Goal: Check status: Check status

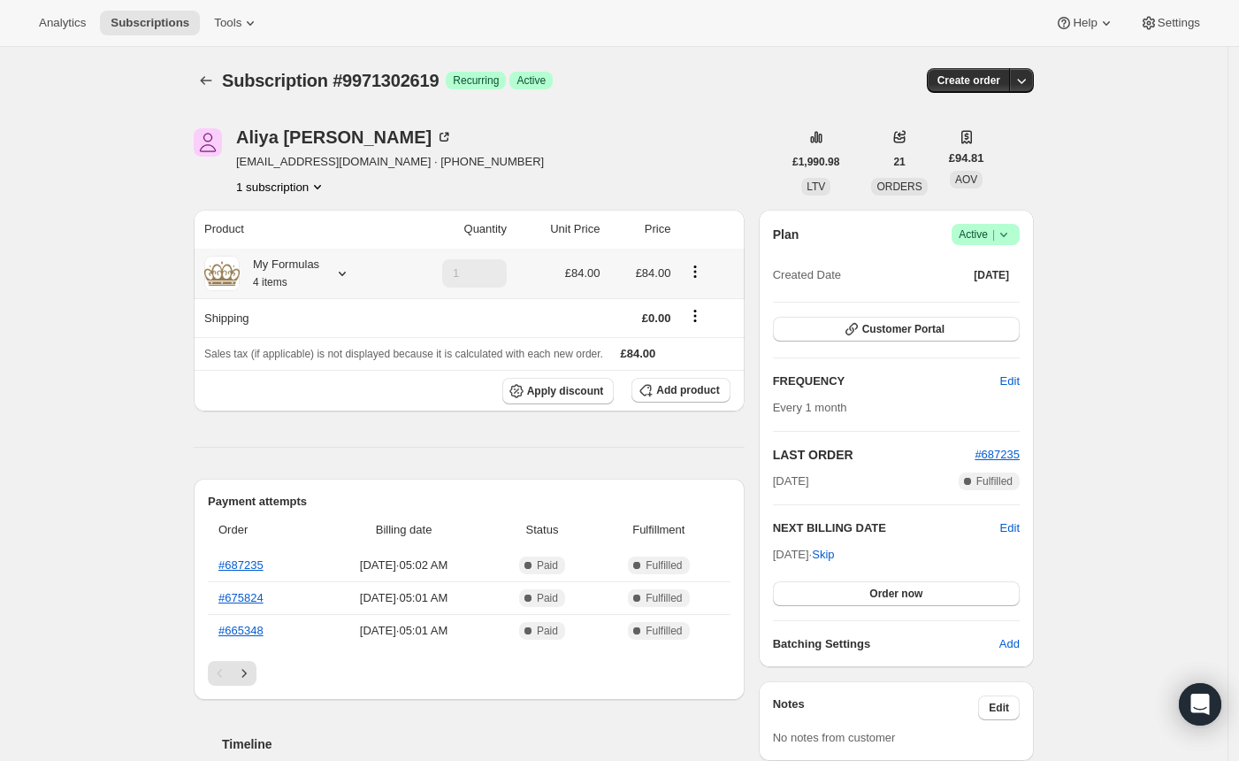
click at [348, 270] on icon at bounding box center [342, 273] width 18 height 18
click at [142, 267] on div "Subscription #9971302619. This page is ready Subscription #9971302619 Success R…" at bounding box center [614, 728] width 1228 height 1363
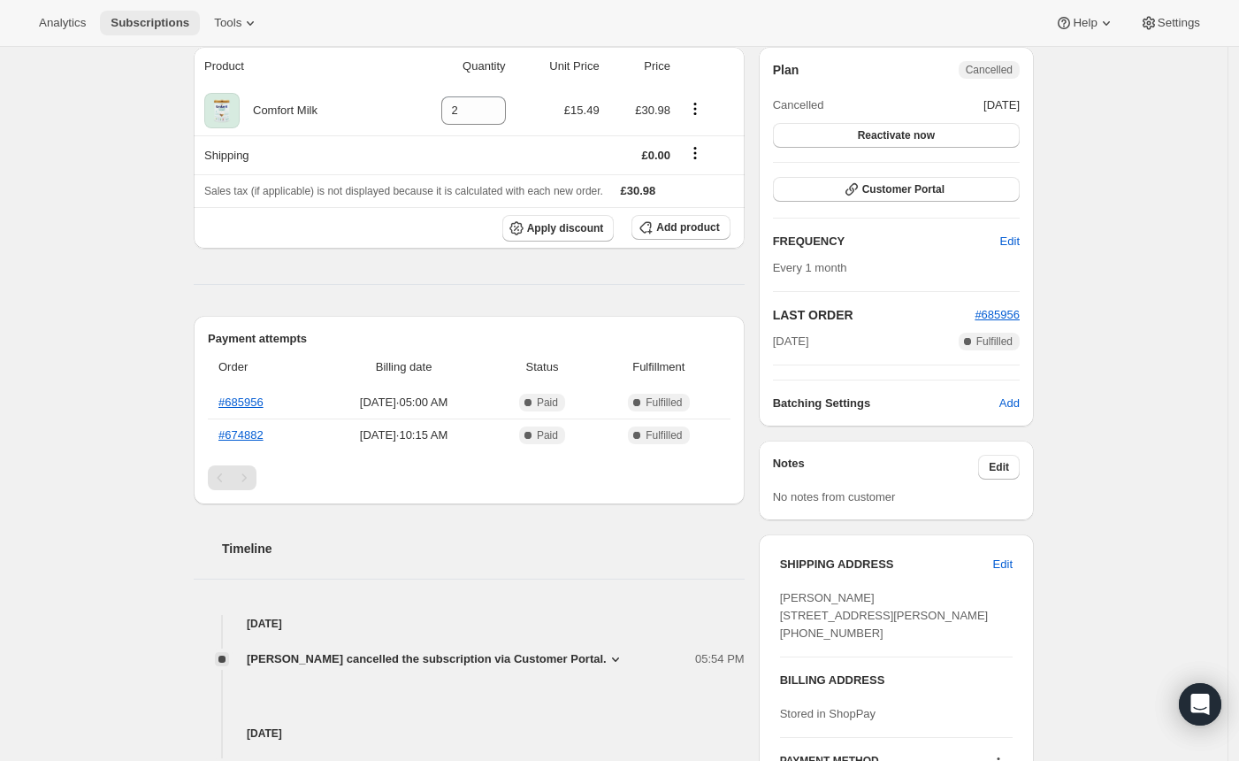
scroll to position [5, 0]
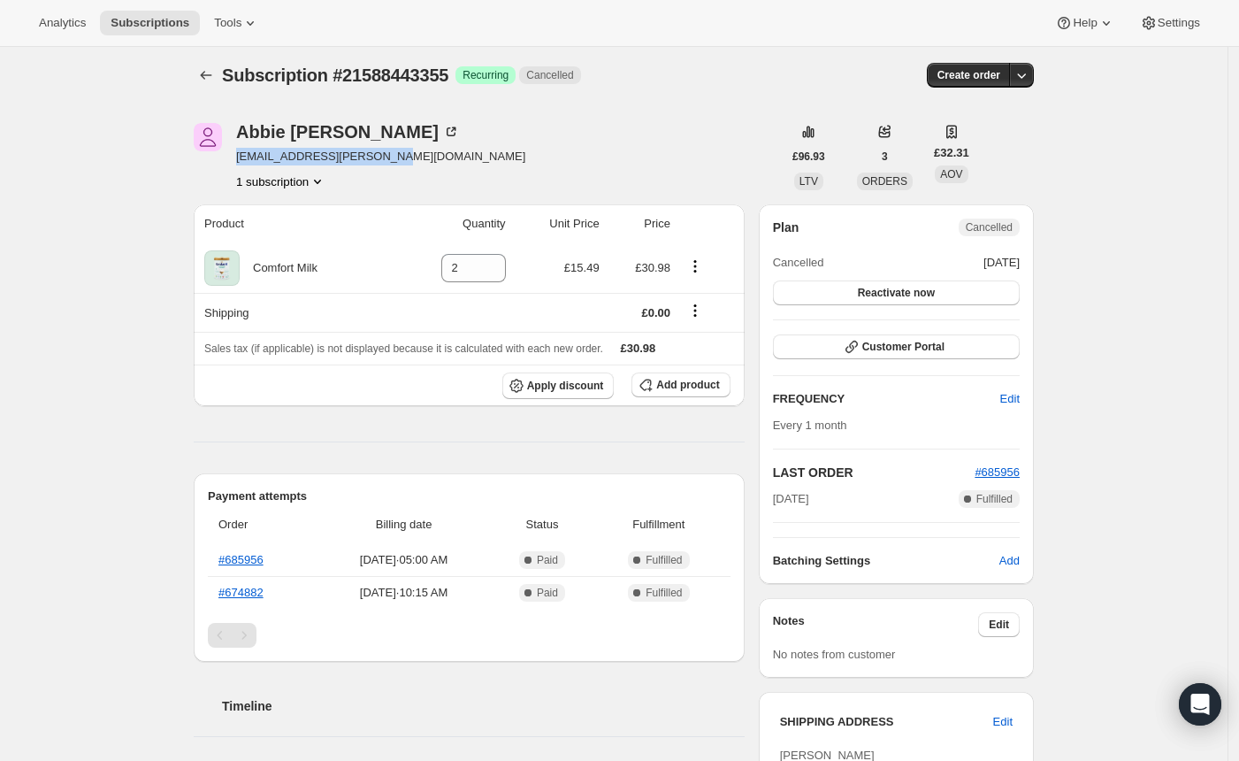
drag, startPoint x: 414, startPoint y: 157, endPoint x: 243, endPoint y: 161, distance: 170.7
click at [243, 161] on span "[EMAIL_ADDRESS][PERSON_NAME][DOMAIN_NAME]" at bounding box center [380, 157] width 289 height 18
copy span "[EMAIL_ADDRESS][PERSON_NAME][DOMAIN_NAME]"
click at [52, 202] on div "Subscription #21588443355. This page is ready Subscription #21588443355 Success…" at bounding box center [614, 625] width 1228 height 1166
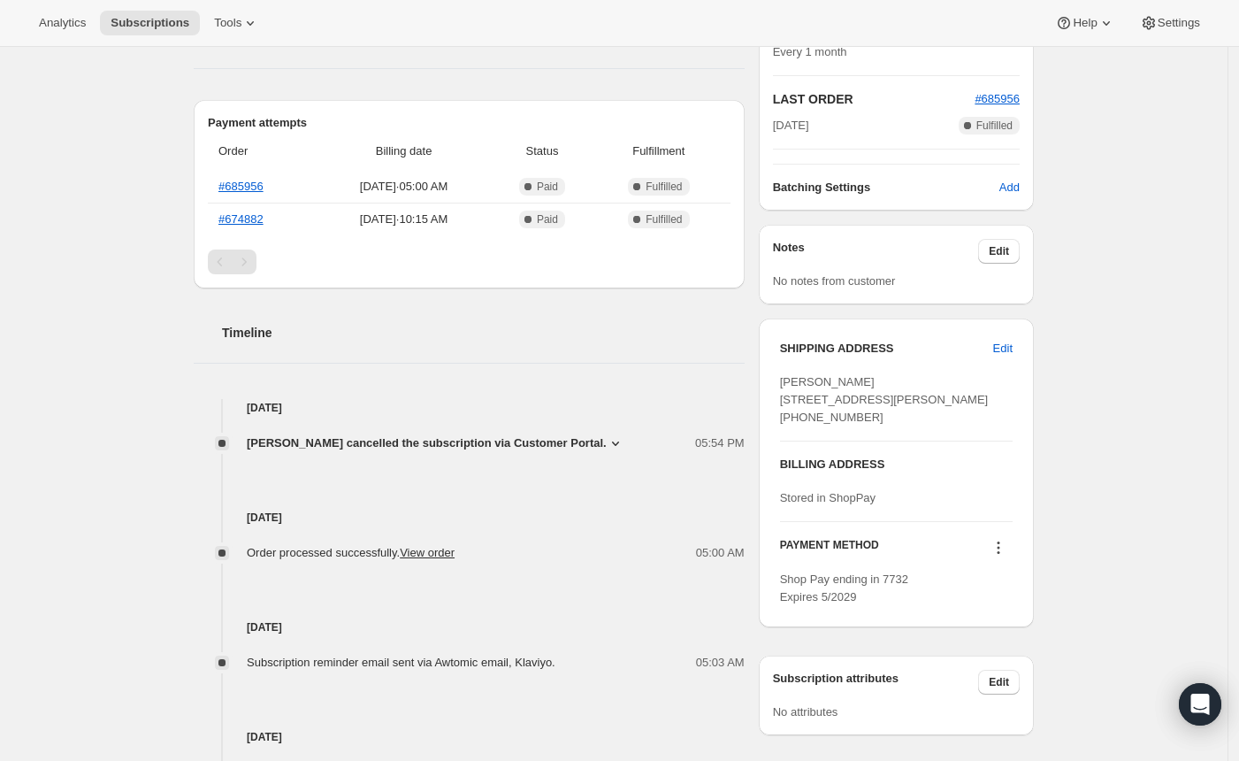
scroll to position [399, 0]
